Goal: Find specific page/section: Find specific page/section

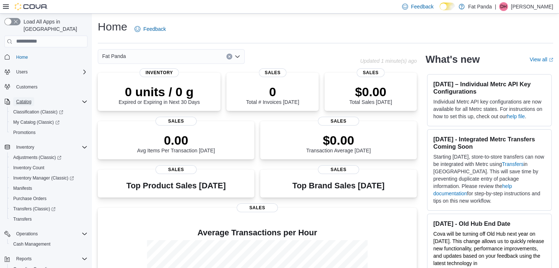
click at [27, 99] on span "Catalog" at bounding box center [23, 102] width 15 height 6
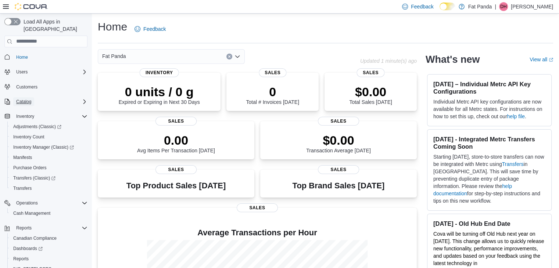
click at [27, 97] on span "Catalog" at bounding box center [23, 101] width 15 height 9
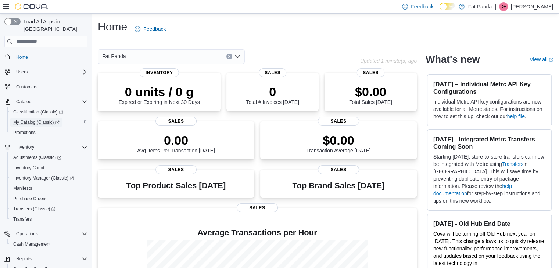
click at [31, 119] on span "My Catalog (Classic)" at bounding box center [36, 122] width 46 height 6
